Goal: Task Accomplishment & Management: Manage account settings

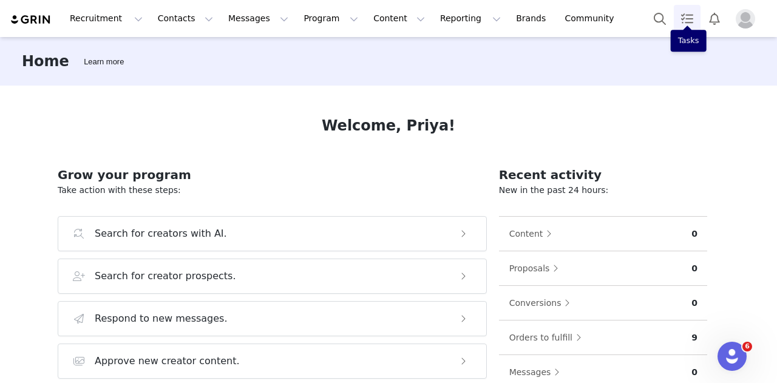
click at [681, 13] on link "Tasks" at bounding box center [687, 18] width 27 height 27
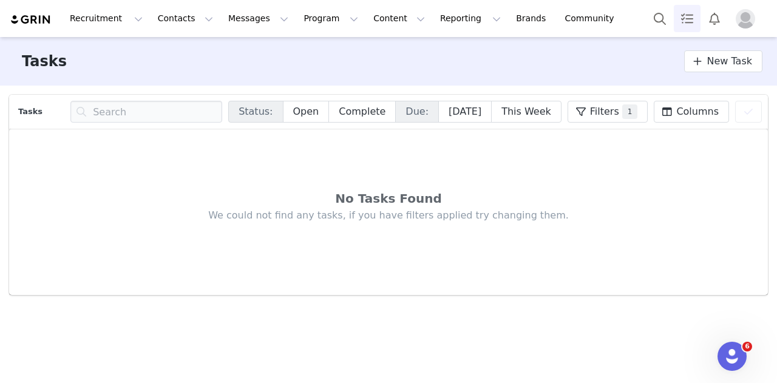
click at [744, 22] on img "Profile" at bounding box center [745, 18] width 19 height 19
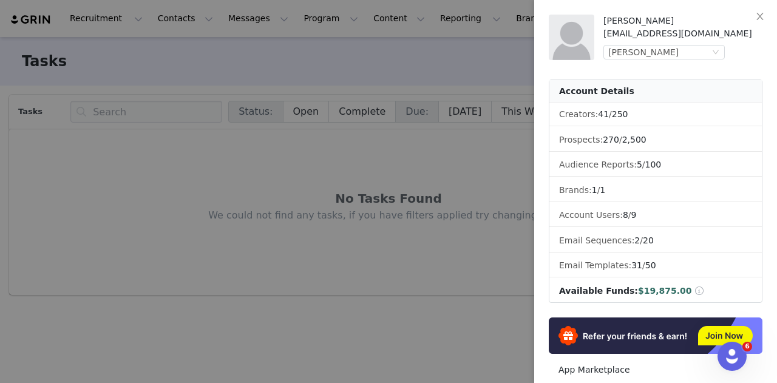
click at [203, 56] on div at bounding box center [388, 191] width 777 height 383
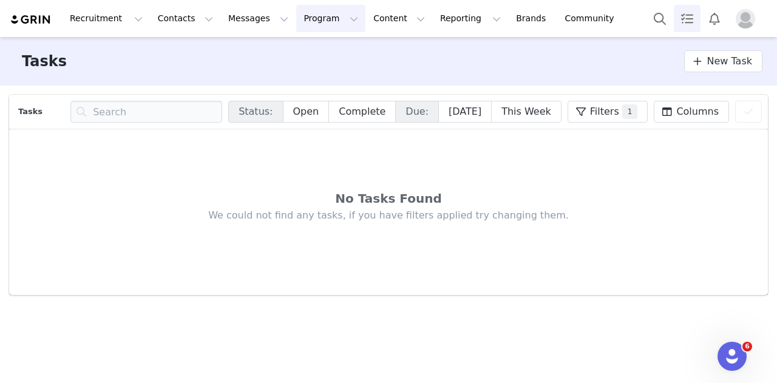
click at [299, 18] on button "Program Program" at bounding box center [330, 18] width 69 height 27
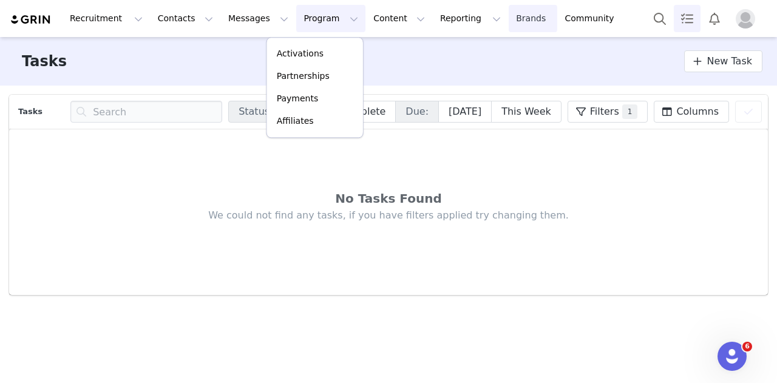
click at [509, 21] on link "Brands Brands" at bounding box center [533, 18] width 48 height 27
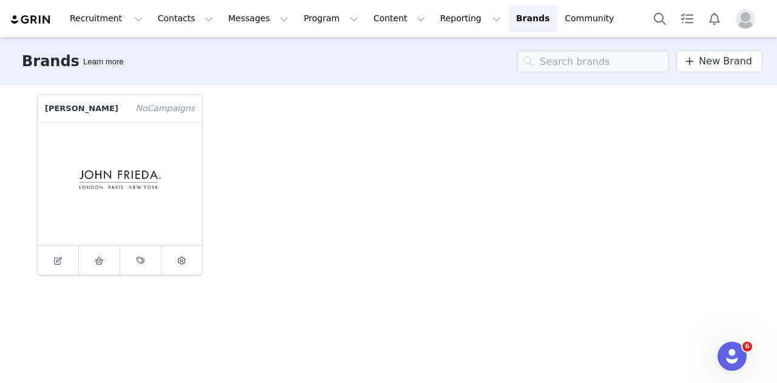
click at [102, 179] on figure at bounding box center [120, 183] width 165 height 123
click at [100, 265] on span at bounding box center [99, 260] width 15 height 15
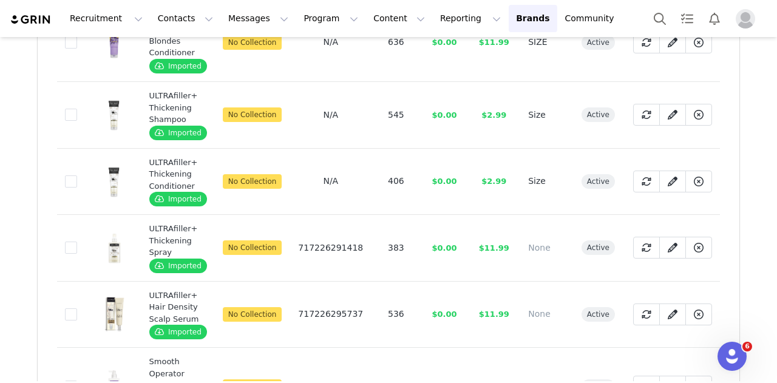
scroll to position [872, 0]
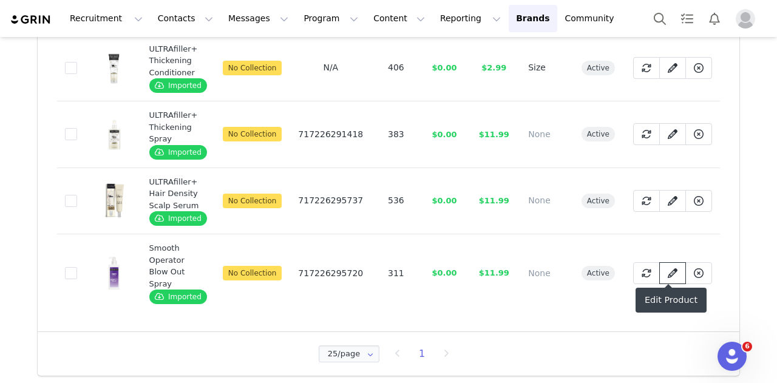
click at [674, 275] on span at bounding box center [672, 273] width 15 height 15
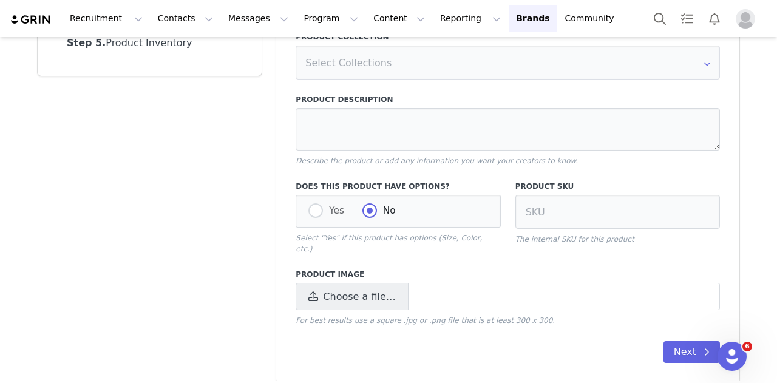
type input "Smooth Operator Blow Out Spray"
type textarea "Why should perfect blowouts only happen in the salon? [PERSON_NAME] Ease Smooth…"
type input "717226295720"
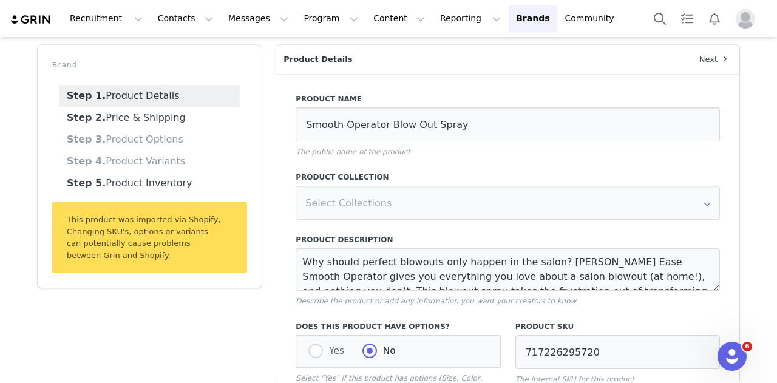
scroll to position [50, 0]
click at [175, 339] on div "Brand Step 1. Product Details Step 2. Price & Shipping Step 3. Product Options …" at bounding box center [149, 343] width 239 height 613
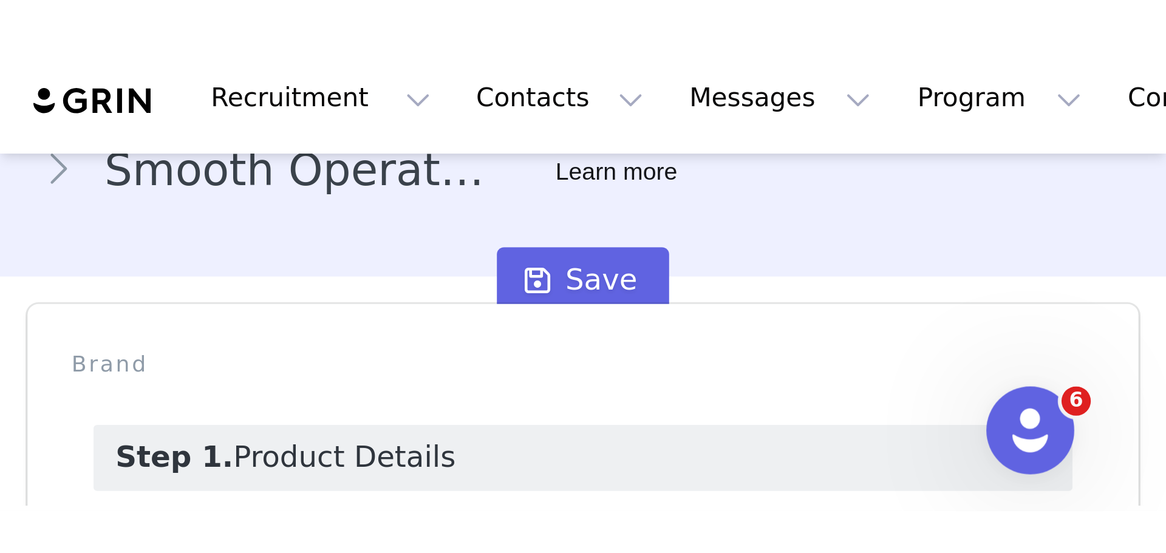
scroll to position [8, 0]
